Goal: Information Seeking & Learning: Check status

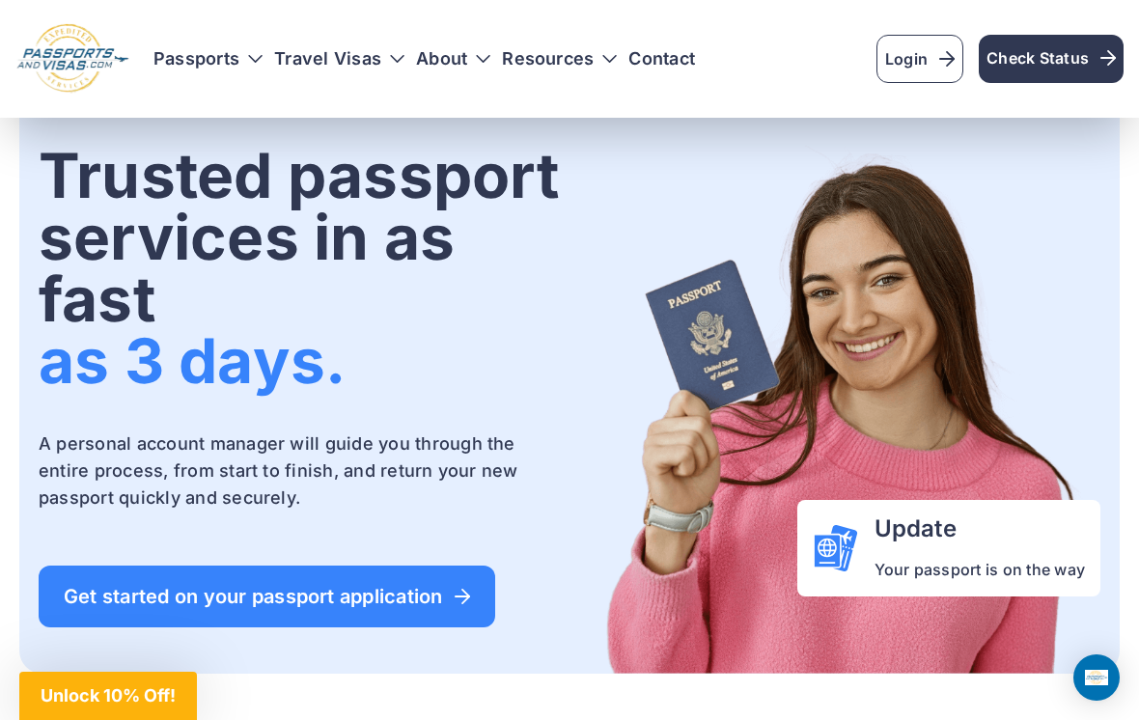
click at [1057, 57] on span "Check Status" at bounding box center [1050, 57] width 129 height 23
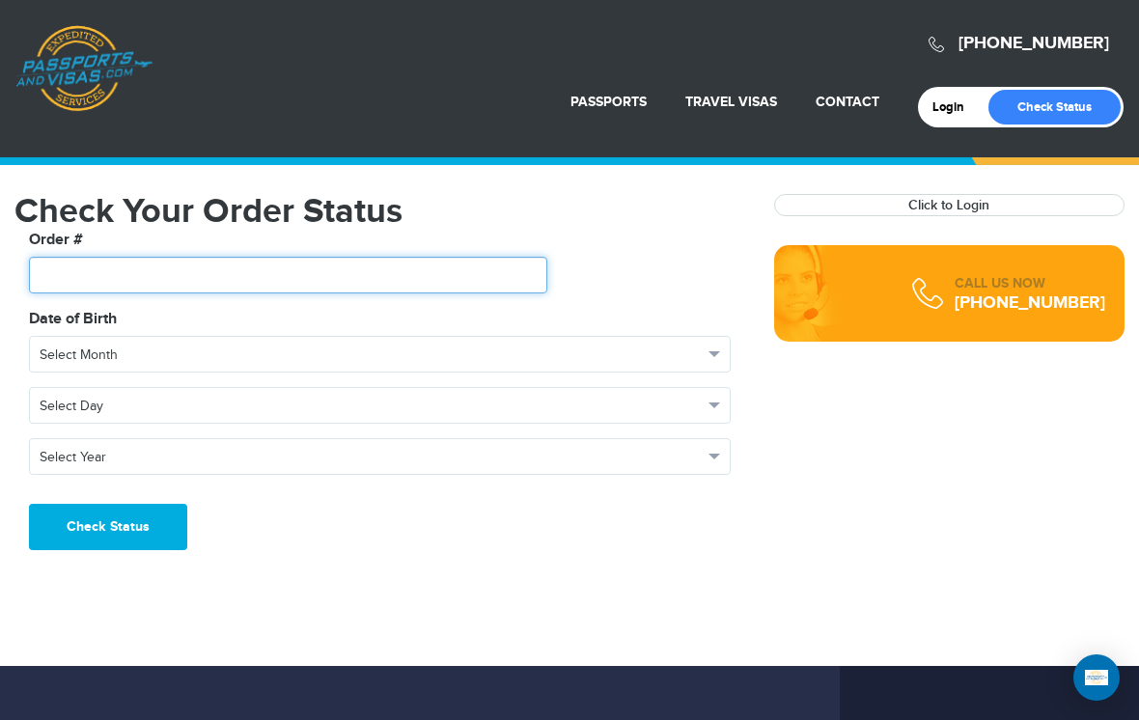
click at [72, 273] on input "text" at bounding box center [288, 275] width 518 height 37
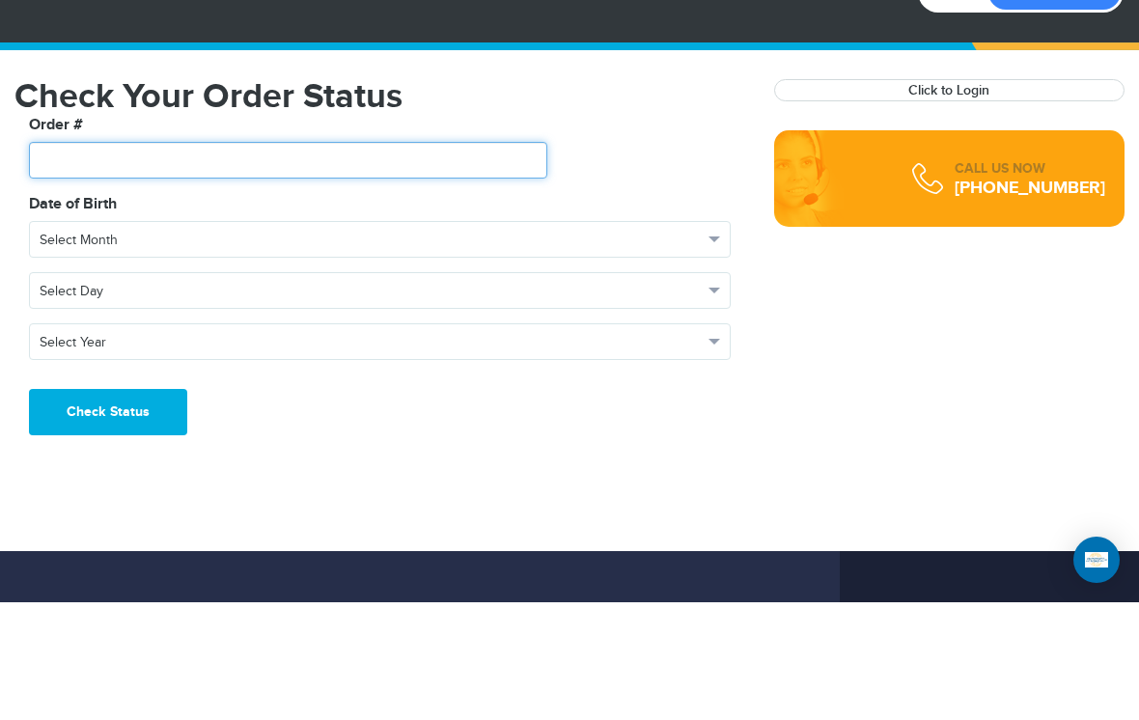
scroll to position [69, 0]
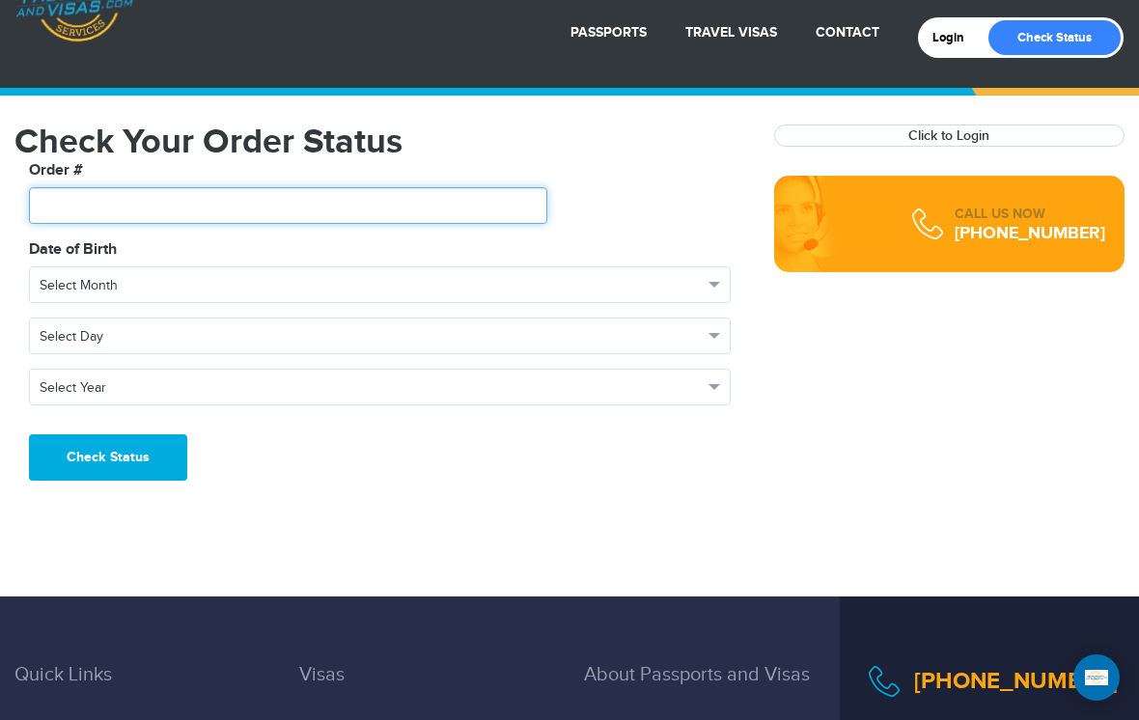
paste input "*******"
type input "*******"
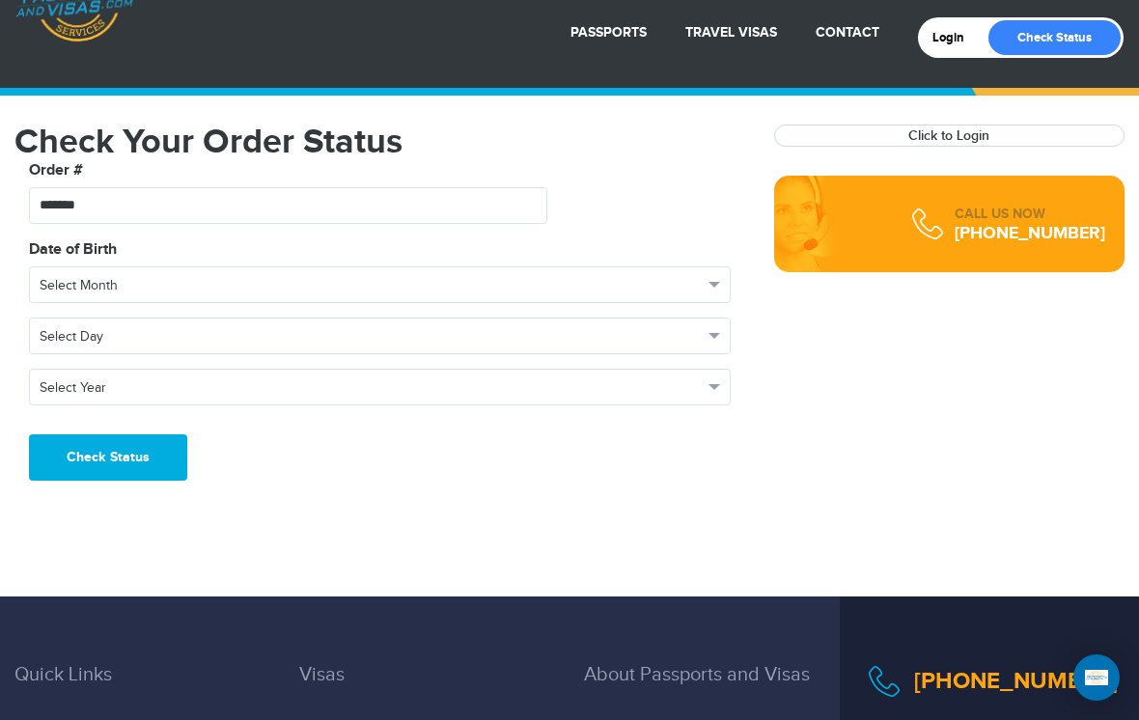
click at [107, 269] on button "Select Month" at bounding box center [379, 284] width 701 height 37
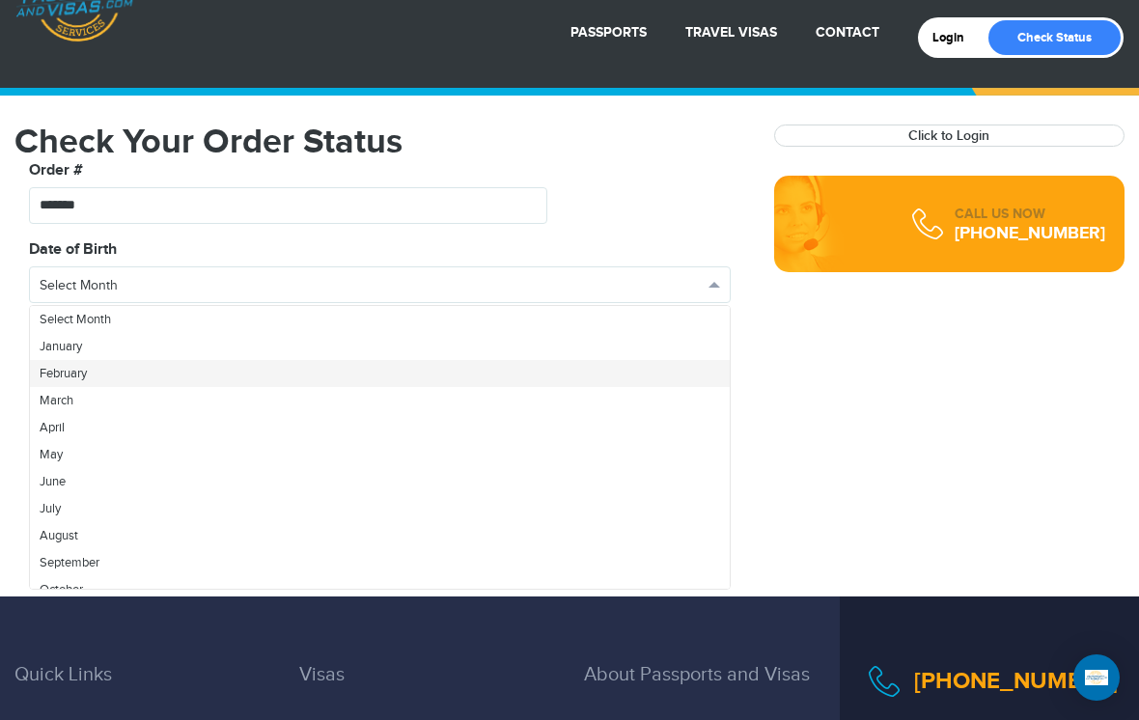
click at [67, 371] on span "February" at bounding box center [63, 373] width 47 height 15
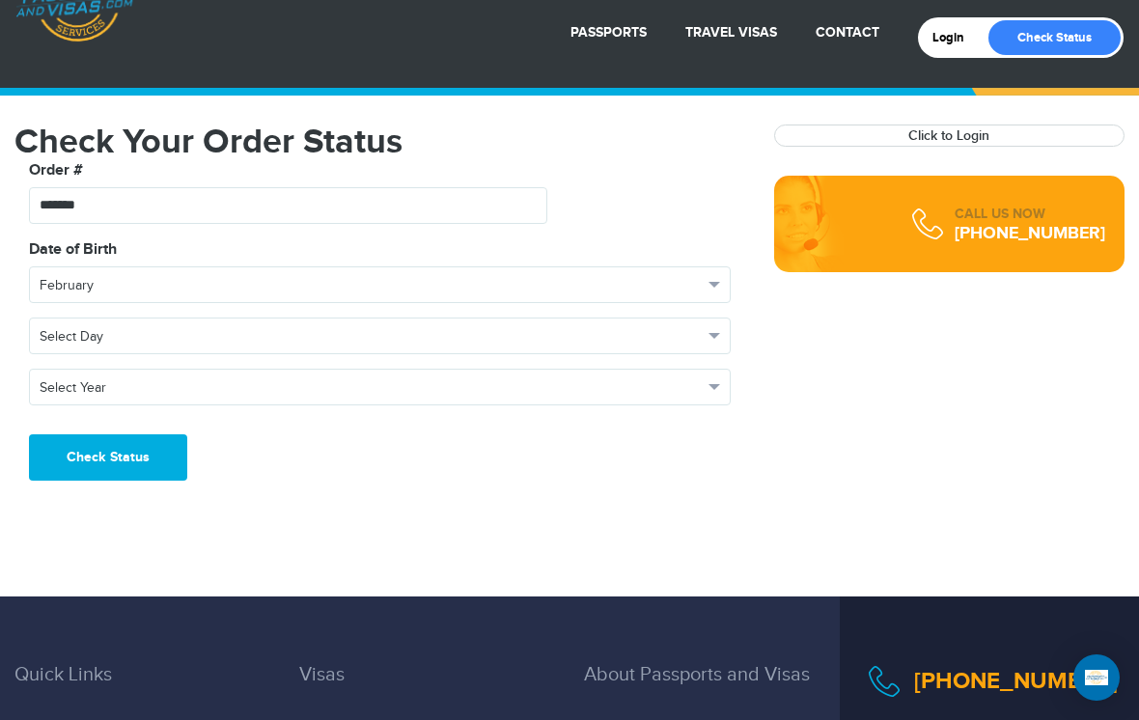
click at [172, 337] on span "Select Day" at bounding box center [371, 336] width 663 height 19
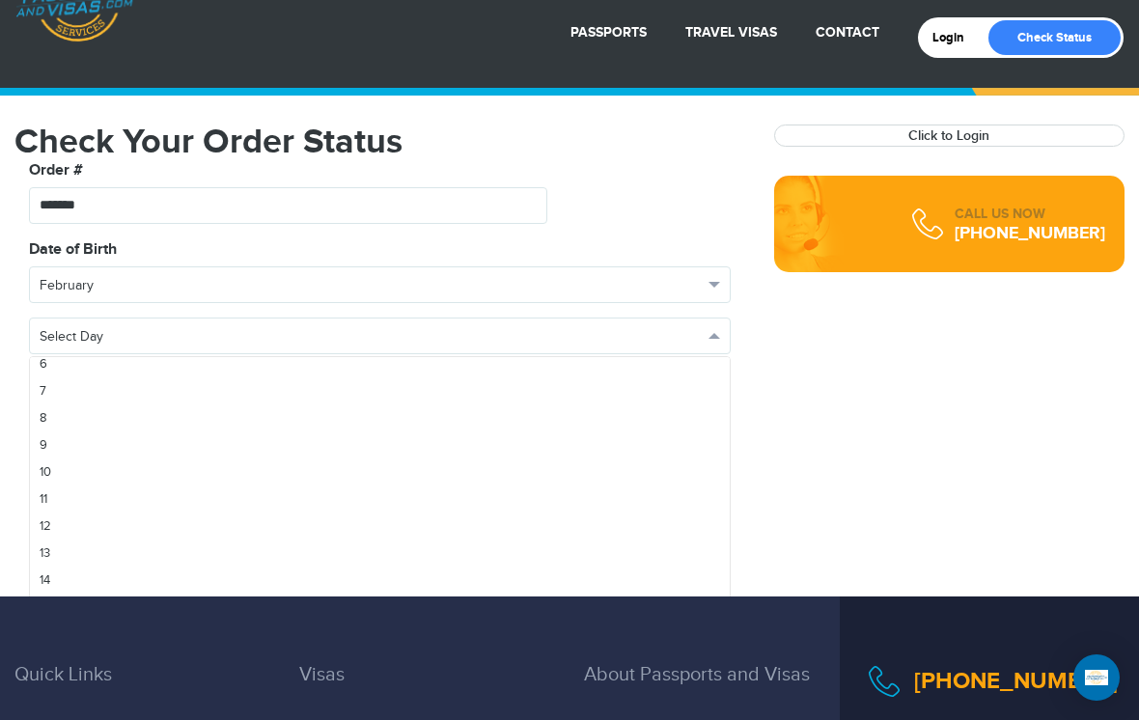
scroll to position [168, 0]
click at [55, 498] on link "11" at bounding box center [380, 499] width 700 height 27
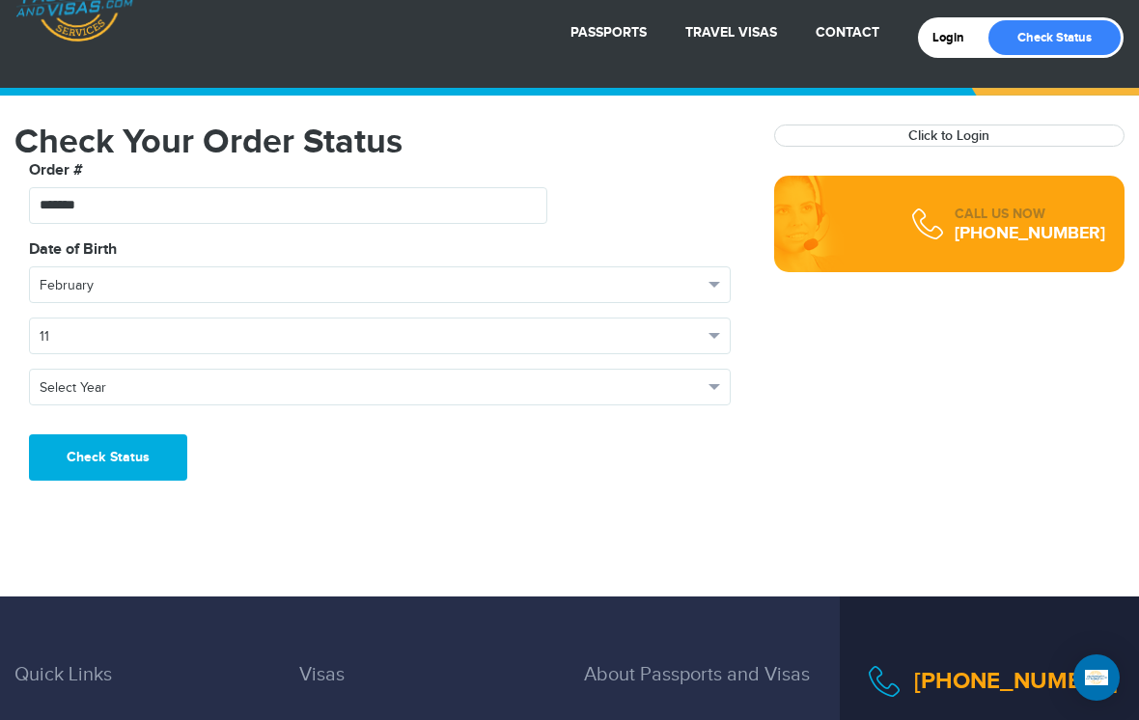
click at [177, 390] on span "Select Year" at bounding box center [371, 387] width 663 height 19
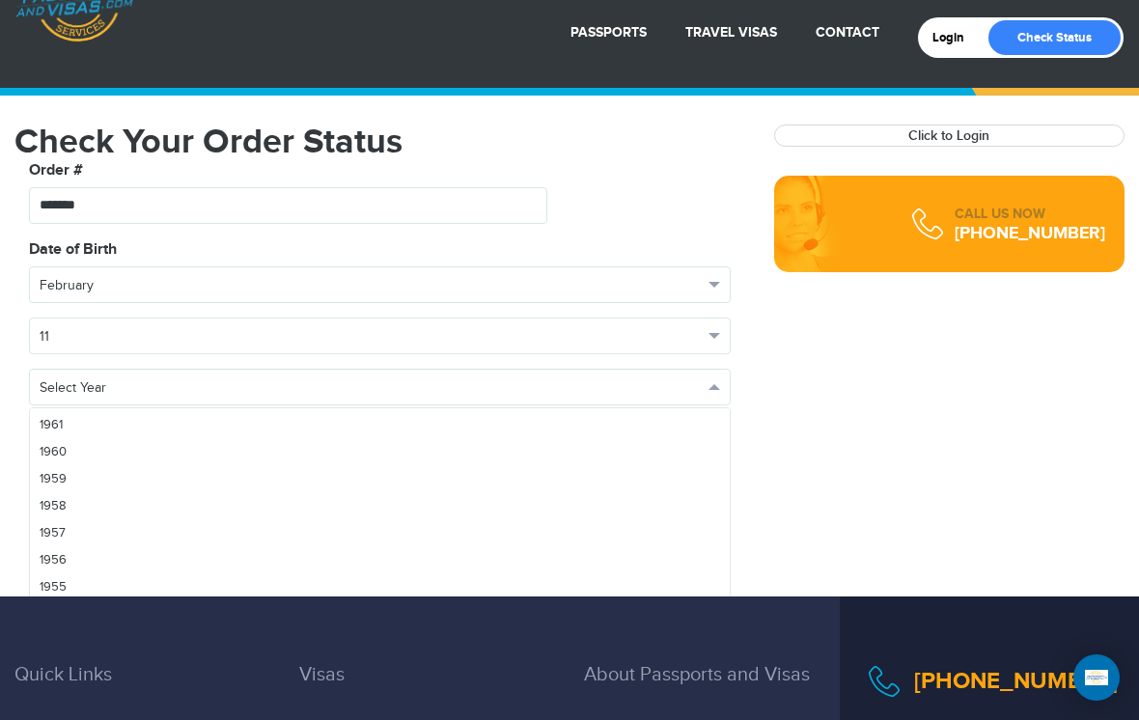
scroll to position [1762, 0]
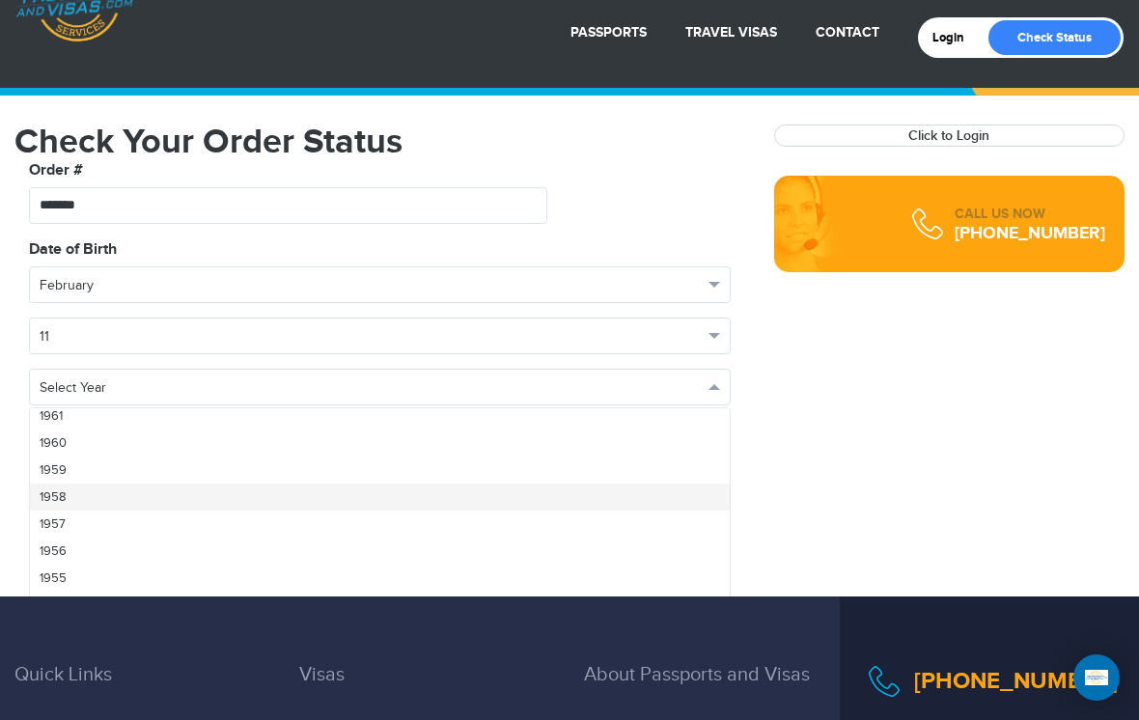
click at [63, 493] on span "1958" at bounding box center [53, 496] width 27 height 15
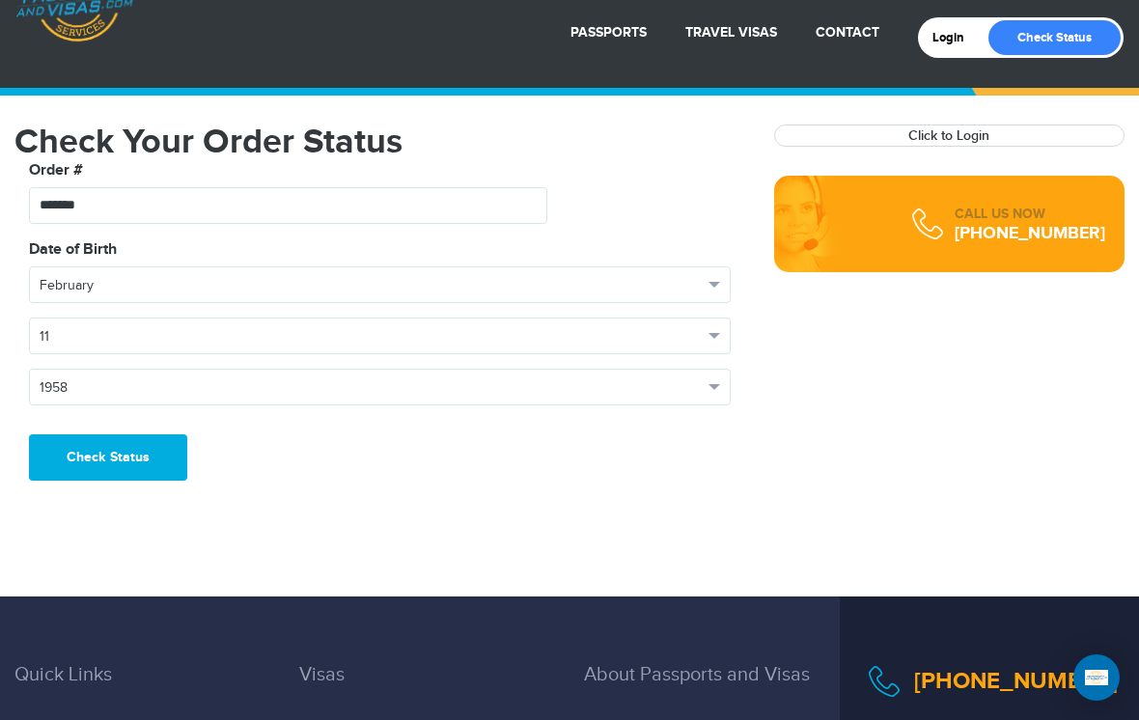
click at [135, 453] on button "Check Status" at bounding box center [108, 457] width 158 height 46
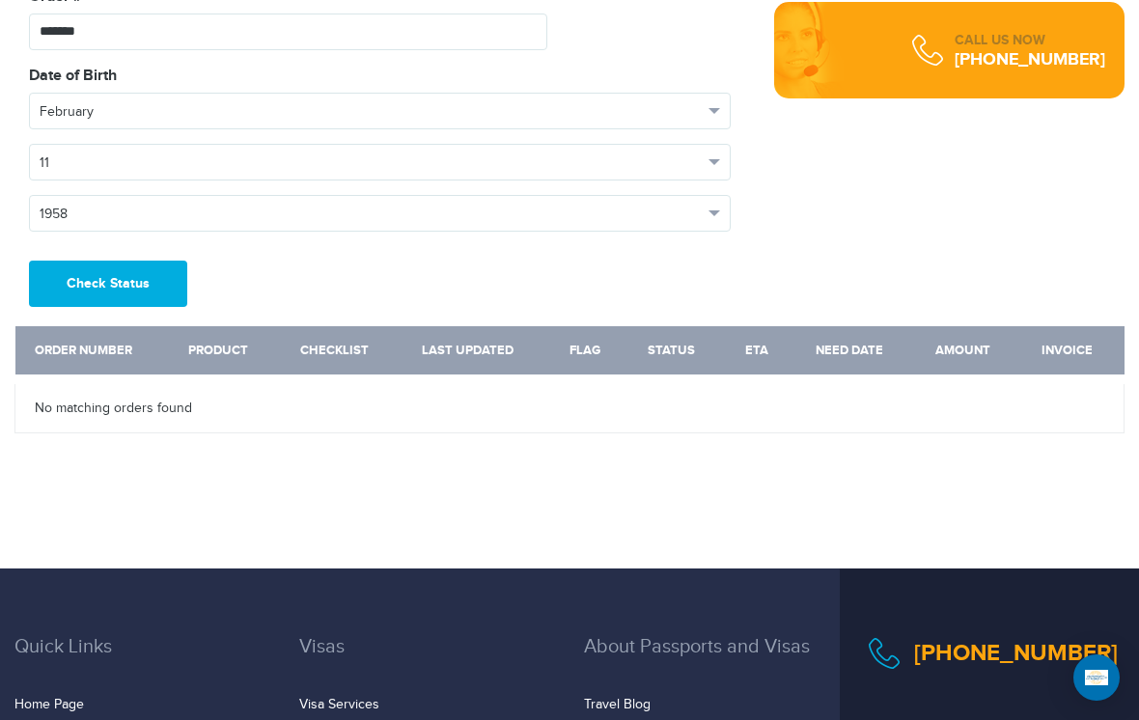
scroll to position [219, 0]
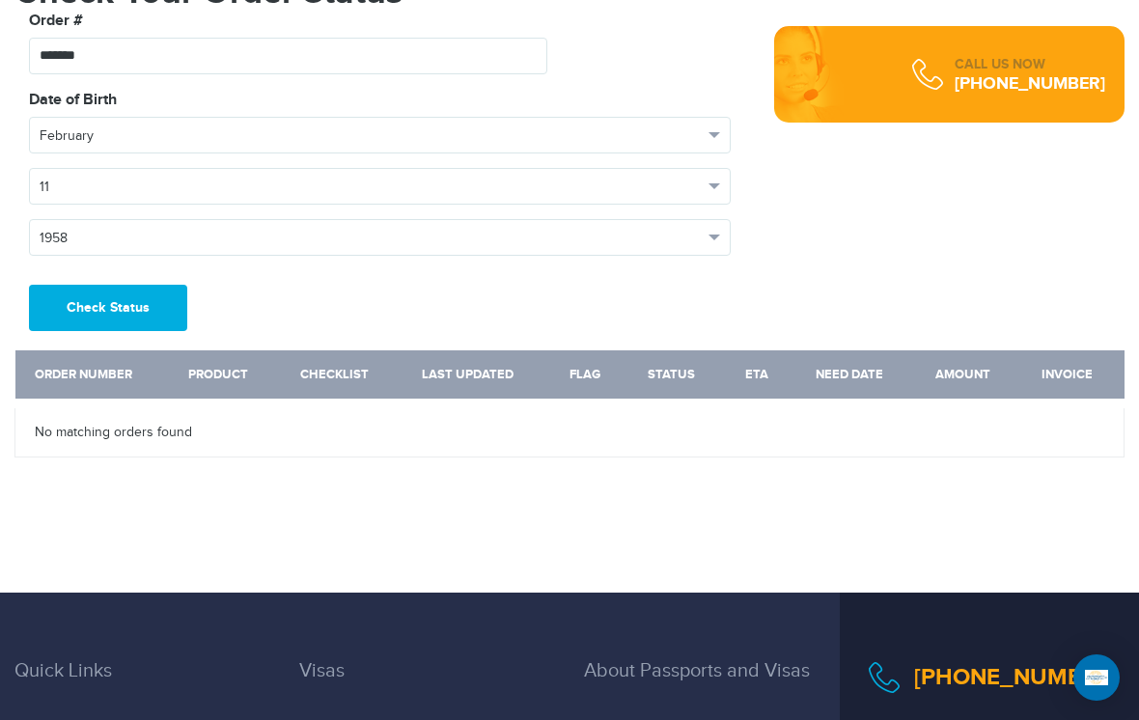
click at [130, 303] on button "Check Status" at bounding box center [108, 308] width 158 height 46
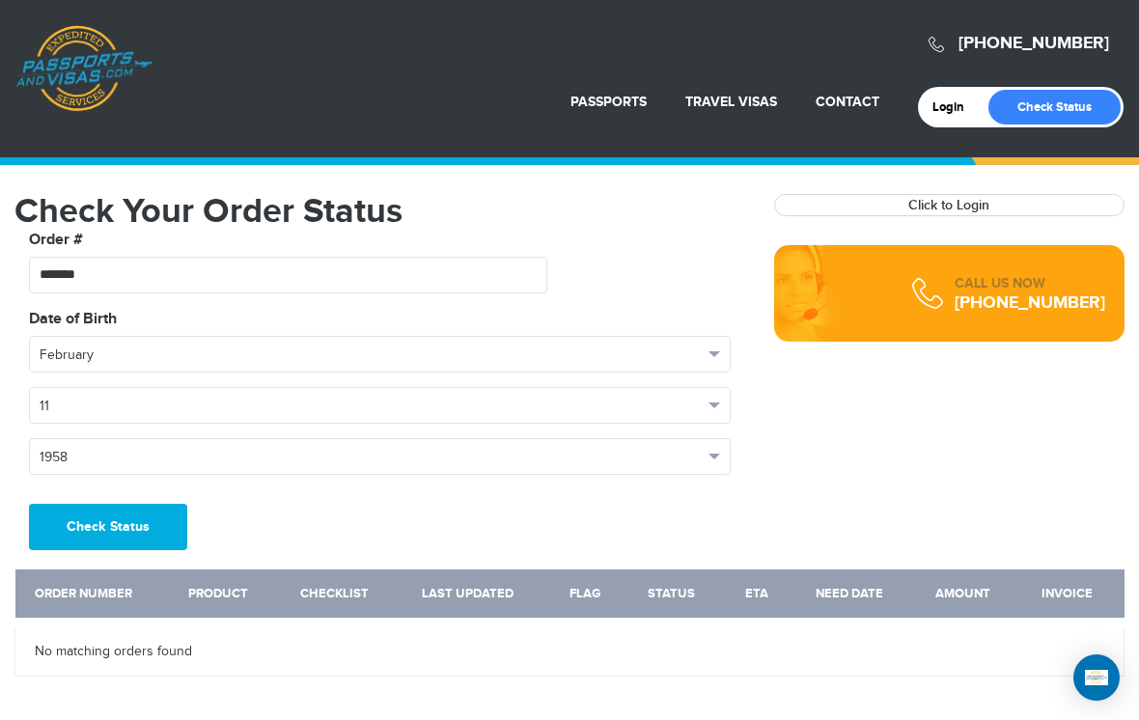
click at [951, 109] on link "Login" at bounding box center [954, 106] width 45 height 15
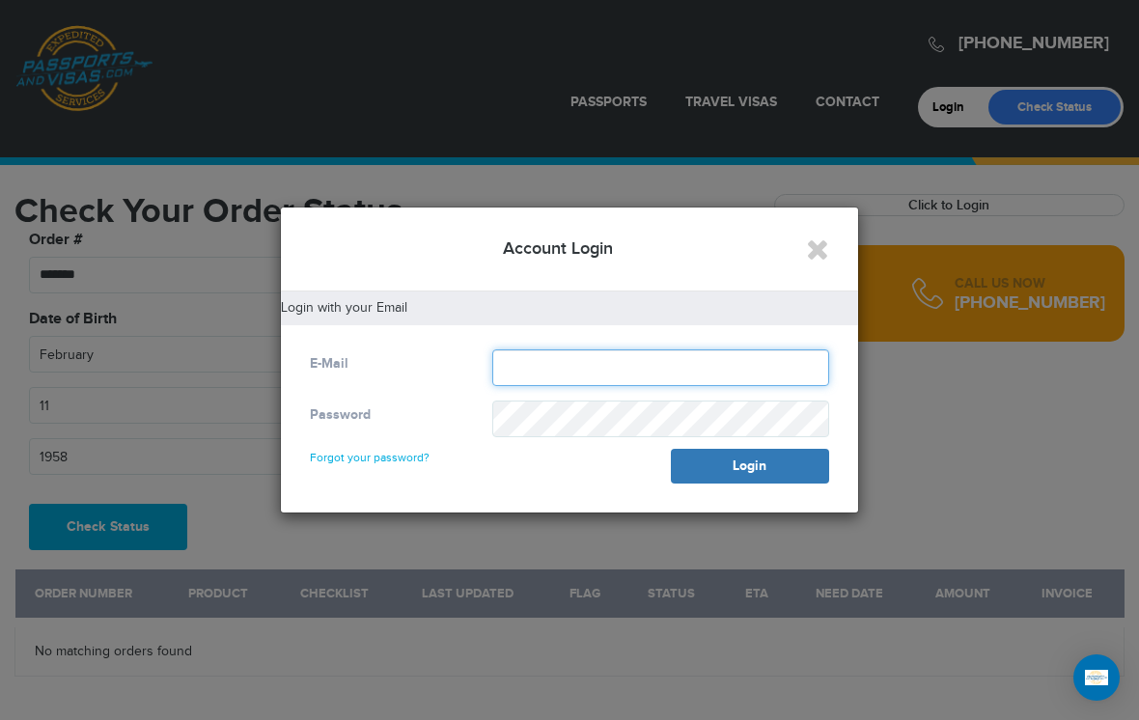
click at [741, 375] on input "text" at bounding box center [660, 367] width 337 height 37
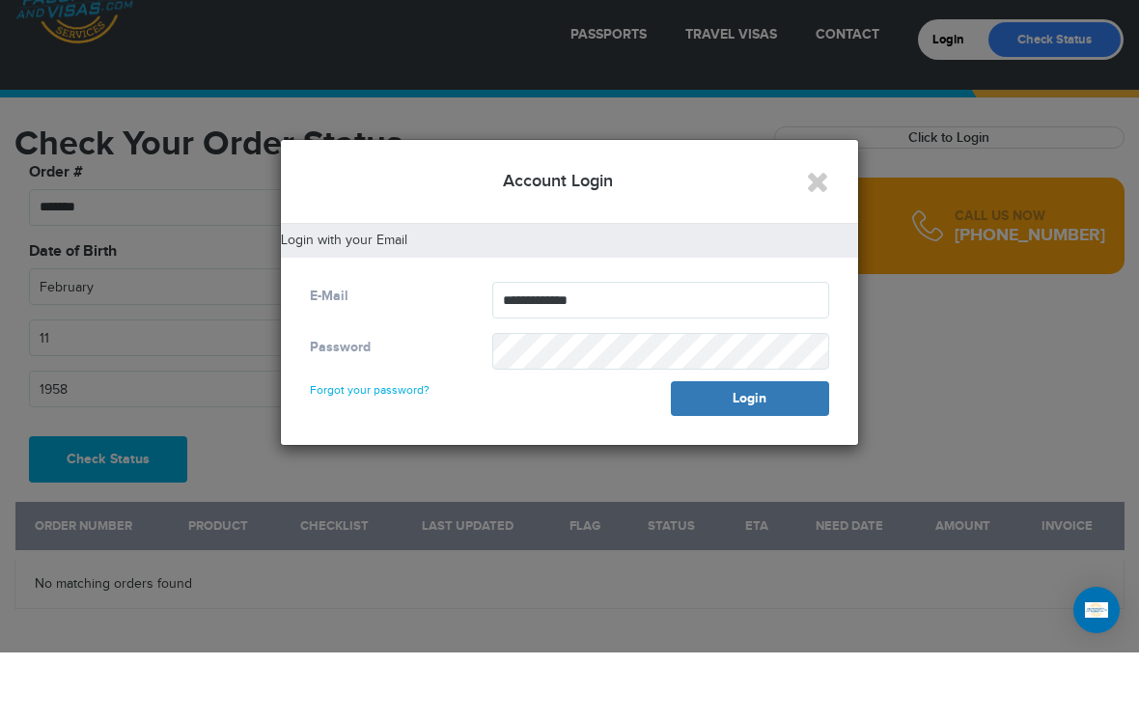
scroll to position [68, 0]
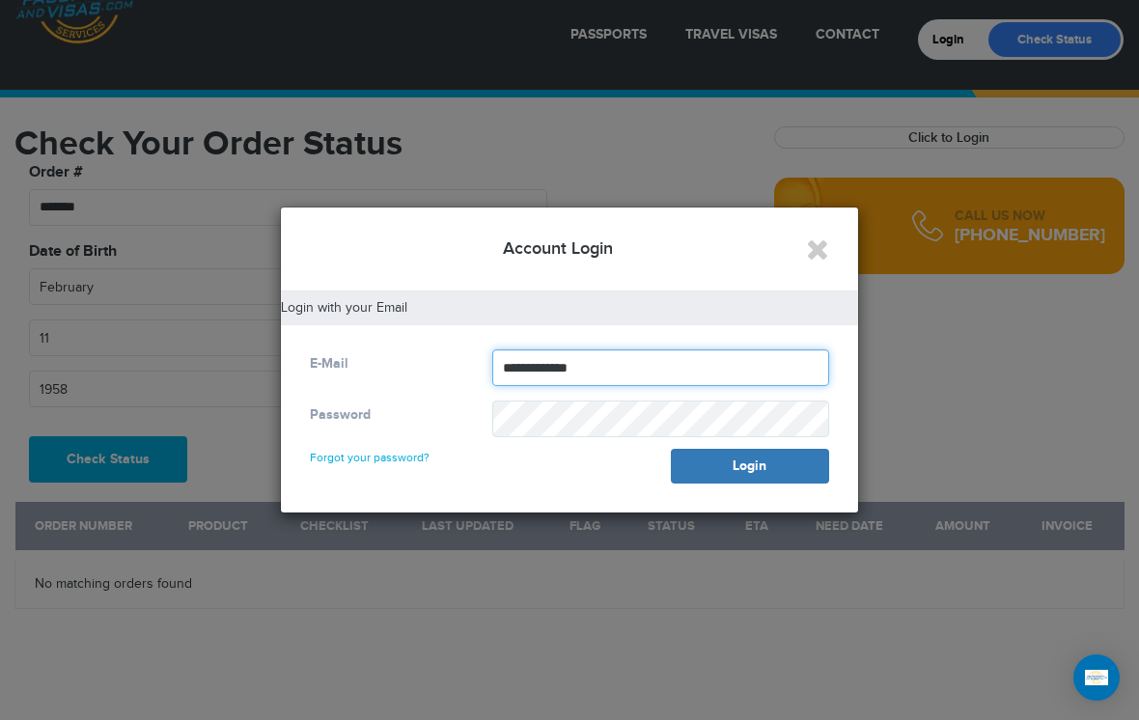
type input "**********"
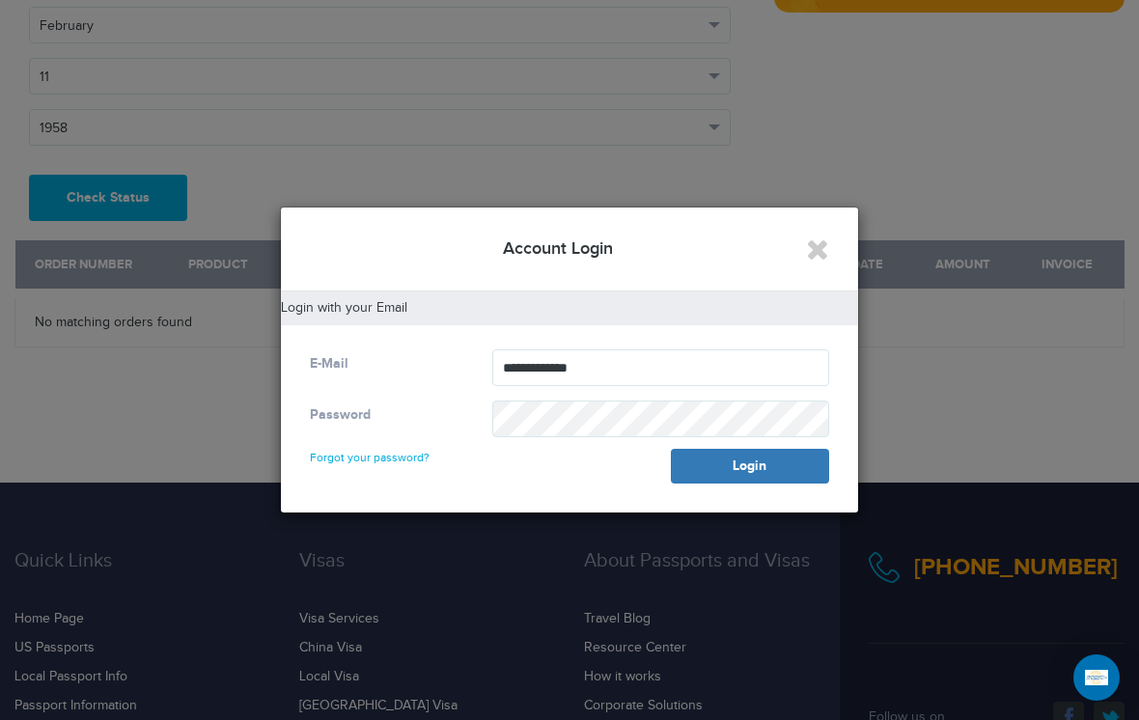
scroll to position [330, 0]
click at [808, 254] on icon "Close" at bounding box center [817, 248] width 23 height 29
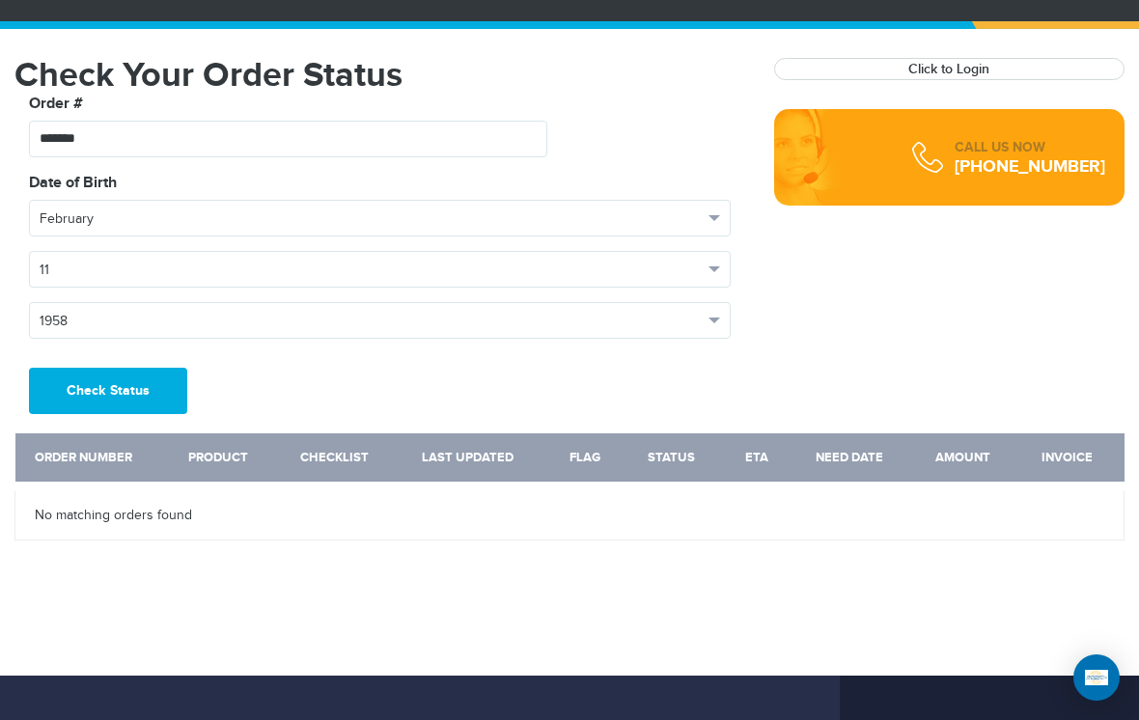
scroll to position [0, 0]
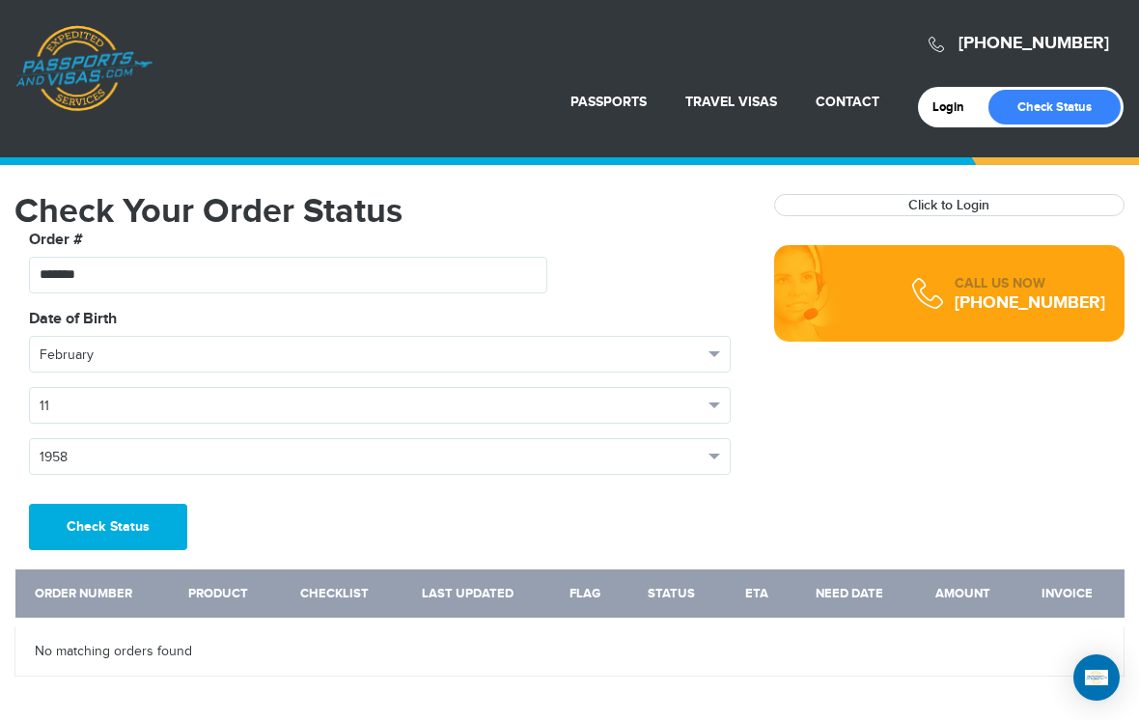
click at [578, 151] on link "Passport Renewal" at bounding box center [566, 148] width 200 height 48
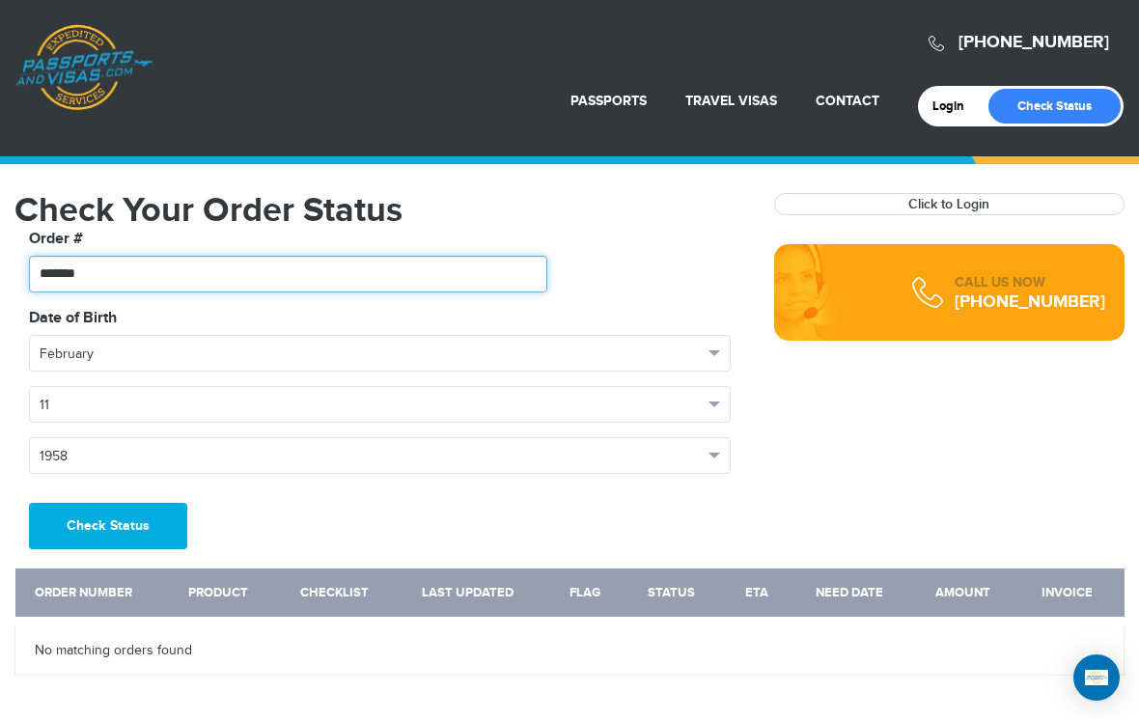
click at [86, 273] on input "*******" at bounding box center [288, 274] width 518 height 37
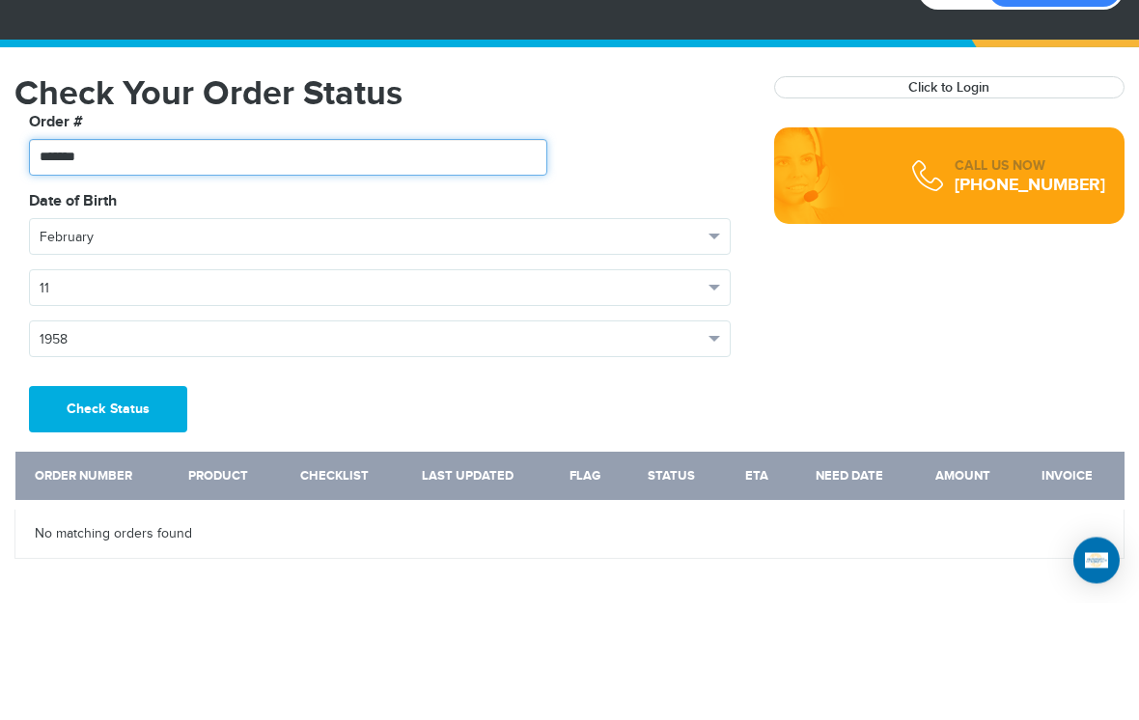
click at [62, 257] on input "*******" at bounding box center [288, 275] width 518 height 37
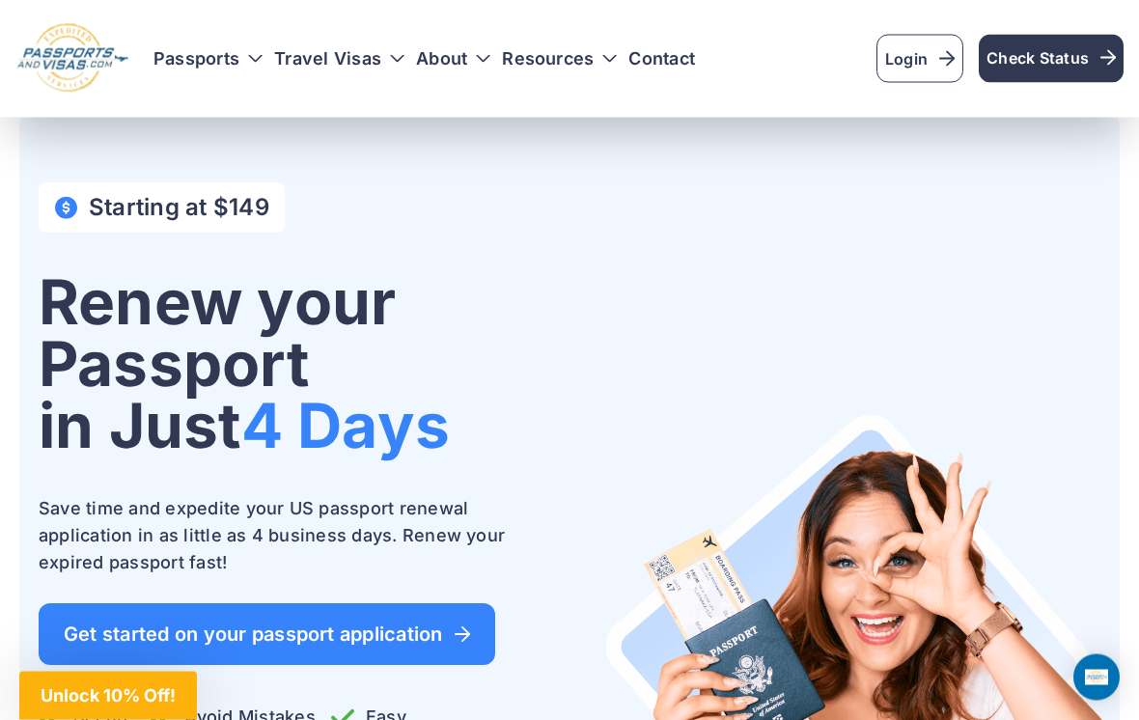
scroll to position [34, 0]
click at [1073, 74] on link "Check Status" at bounding box center [1050, 59] width 145 height 48
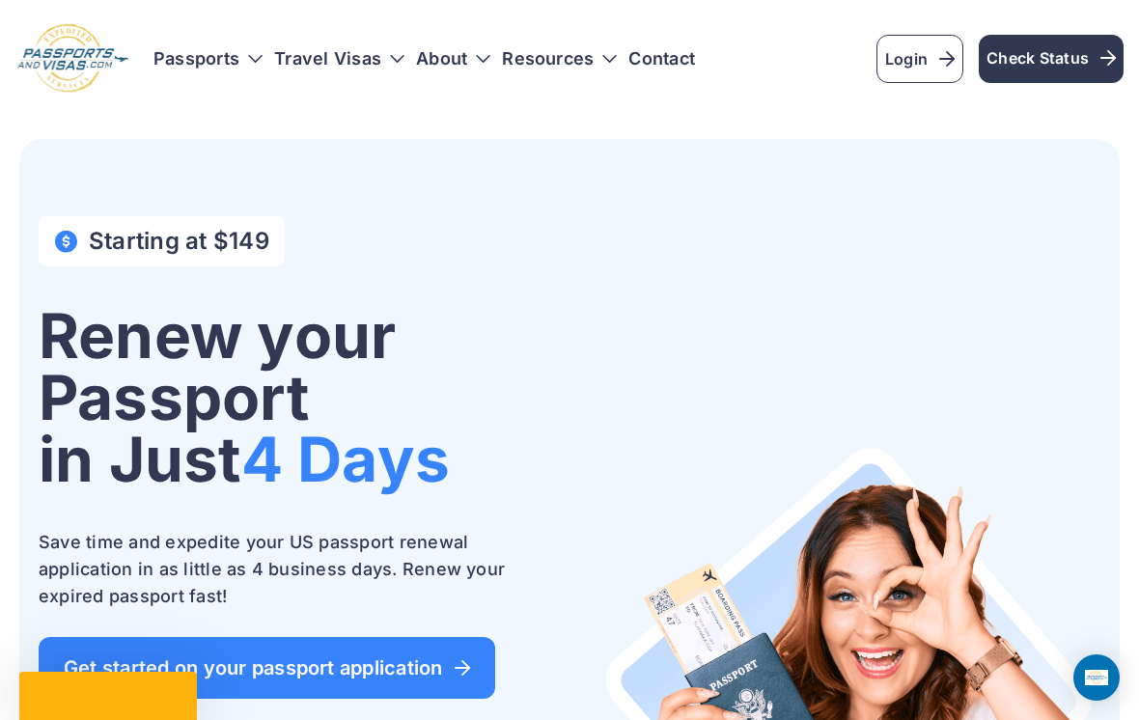
scroll to position [65, 0]
